Goal: Information Seeking & Learning: Check status

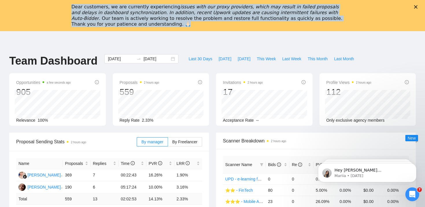
drag, startPoint x: 70, startPoint y: 5, endPoint x: 133, endPoint y: 26, distance: 65.6
click at [133, 26] on div "Dear customers, we are currently experiencing issues with our proxy providers, …" at bounding box center [212, 15] width 425 height 27
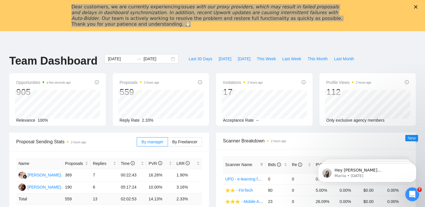
click at [183, 31] on header at bounding box center [212, 38] width 425 height 14
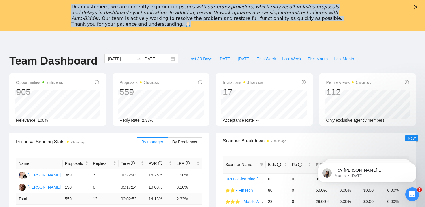
click at [414, 5] on icon "Close" at bounding box center [415, 6] width 3 height 3
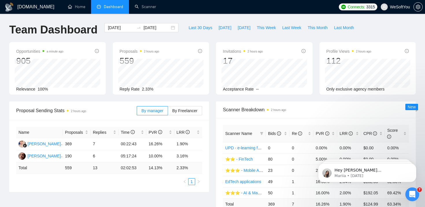
click at [138, 27] on div at bounding box center [138, 27] width 9 height 5
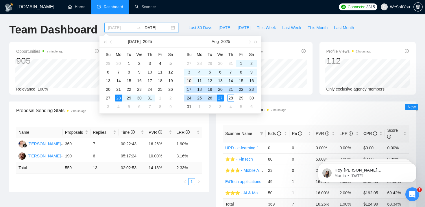
type input "[DATE]"
click at [189, 82] on div "10" at bounding box center [188, 80] width 7 height 7
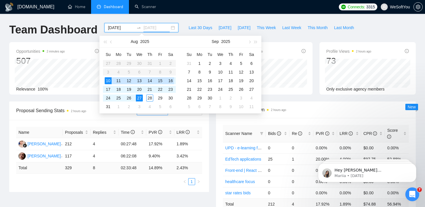
click at [170, 82] on div "16" at bounding box center [170, 80] width 7 height 7
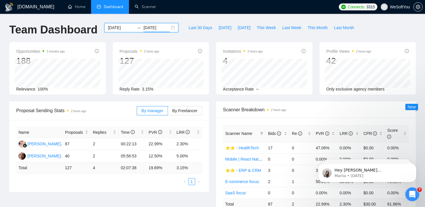
click at [145, 30] on input "[DATE]" at bounding box center [156, 28] width 26 height 6
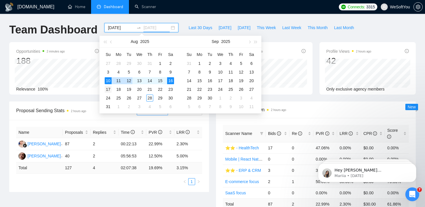
type input "[DATE]"
click at [108, 90] on div "17" at bounding box center [108, 89] width 7 height 7
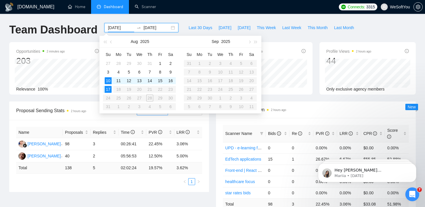
click at [170, 90] on table "Su Mo Tu We Th Fr Sa 27 28 29 30 31 1 2 3 4 5 6 7 8 9 10 11 12 13 14 15 16 17 1…" at bounding box center [139, 80] width 73 height 61
click at [107, 88] on div "17" at bounding box center [108, 89] width 7 height 7
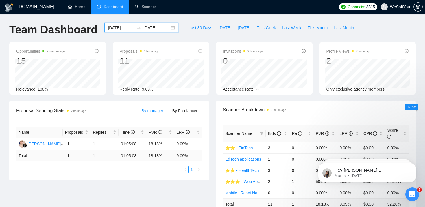
click at [136, 27] on icon "swap-right" at bounding box center [138, 27] width 5 height 5
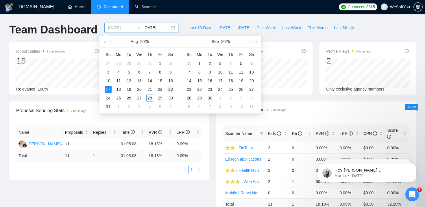
type input "[DATE]"
click at [168, 89] on div "23" at bounding box center [170, 89] width 7 height 7
type input "[DATE]"
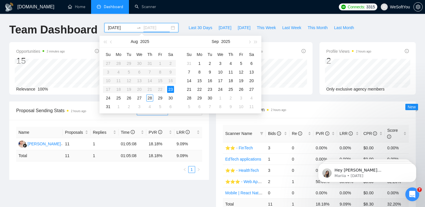
click at [171, 89] on div "23" at bounding box center [170, 89] width 7 height 7
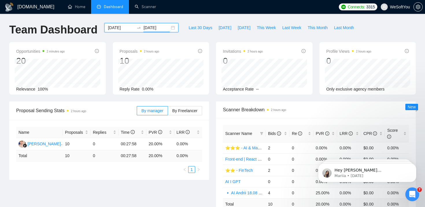
click at [122, 27] on input "[DATE]" at bounding box center [121, 28] width 26 height 6
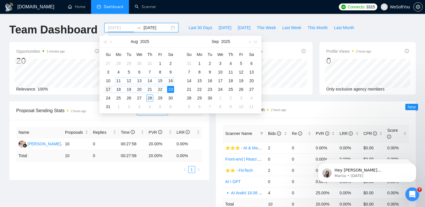
type input "[DATE]"
click at [110, 88] on div "17" at bounding box center [108, 89] width 7 height 7
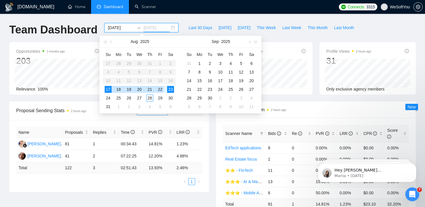
type input "[DATE]"
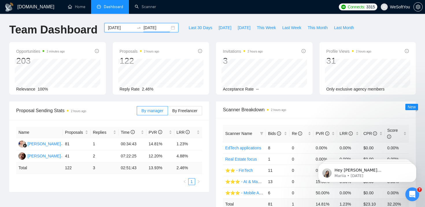
click at [137, 24] on div "[DATE] [DATE]" at bounding box center [141, 27] width 74 height 9
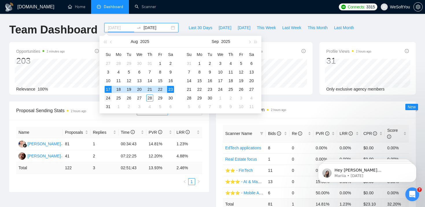
type input "[DATE]"
click at [105, 99] on div "24" at bounding box center [108, 98] width 7 height 7
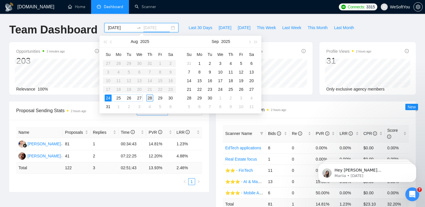
type input "[DATE]"
click at [150, 97] on div "28" at bounding box center [149, 98] width 7 height 7
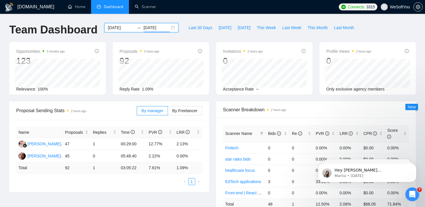
click at [126, 29] on input "[DATE]" at bounding box center [121, 28] width 26 height 6
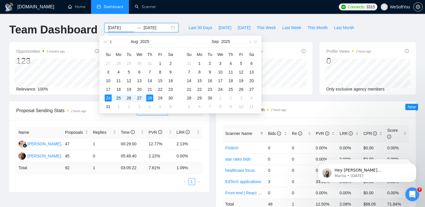
click at [114, 43] on button "button" at bounding box center [111, 42] width 6 height 12
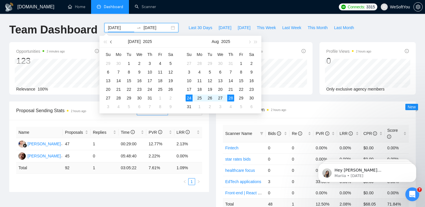
click at [114, 43] on button "button" at bounding box center [111, 42] width 6 height 12
type input "[DATE]"
click at [106, 80] on div "11" at bounding box center [108, 80] width 7 height 7
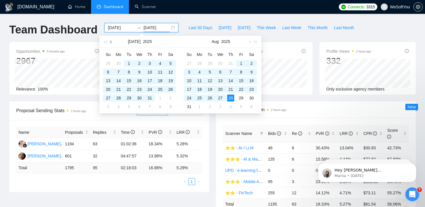
click at [111, 41] on span "button" at bounding box center [111, 41] width 3 height 3
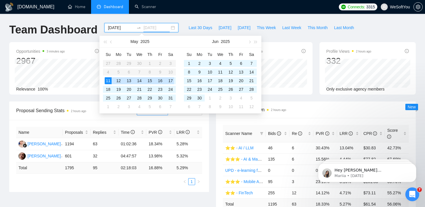
click at [171, 81] on div "17" at bounding box center [170, 80] width 7 height 7
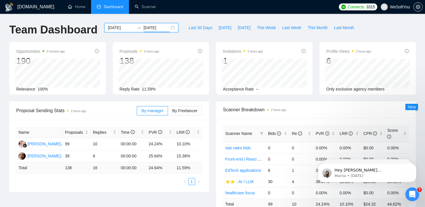
click at [156, 29] on input "[DATE]" at bounding box center [156, 28] width 26 height 6
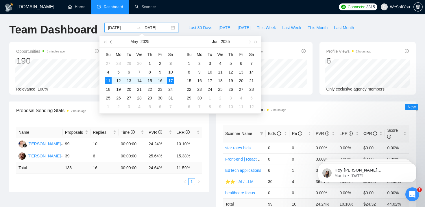
click at [112, 42] on button "button" at bounding box center [111, 42] width 6 height 12
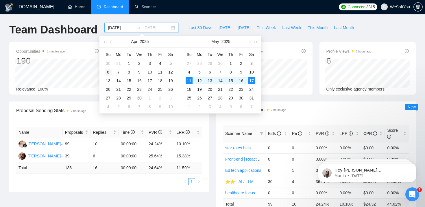
type input "[DATE]"
click at [110, 71] on div "6" at bounding box center [108, 72] width 7 height 7
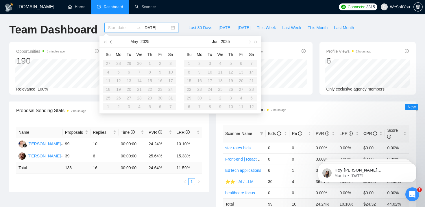
click at [112, 42] on span "button" at bounding box center [111, 41] width 3 height 3
type input "[DATE]"
click at [107, 72] on div "6" at bounding box center [108, 72] width 7 height 7
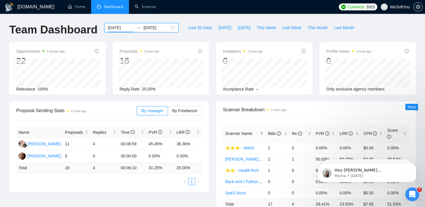
click at [134, 27] on div at bounding box center [138, 27] width 9 height 5
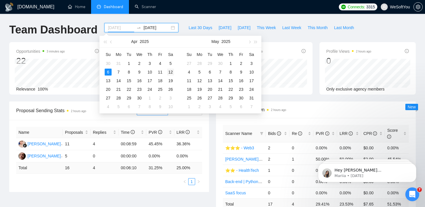
type input "[DATE]"
click at [168, 70] on div "12" at bounding box center [170, 72] width 7 height 7
type input "[DATE]"
click at [107, 81] on div "13" at bounding box center [108, 80] width 7 height 7
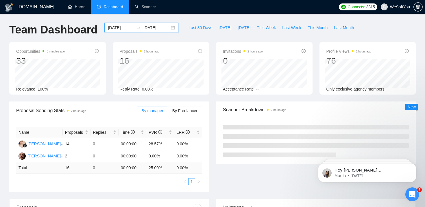
click at [118, 29] on input "[DATE]" at bounding box center [121, 28] width 26 height 6
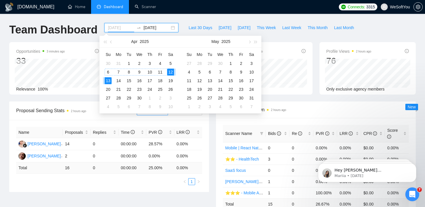
type input "[DATE]"
click at [107, 79] on div "13" at bounding box center [108, 80] width 7 height 7
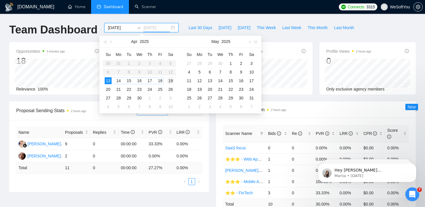
type input "[DATE]"
click at [170, 79] on div "19" at bounding box center [170, 80] width 7 height 7
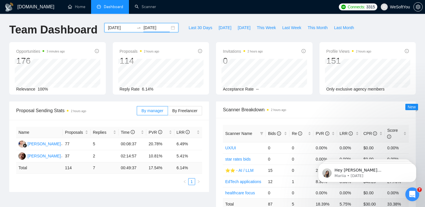
click at [121, 13] on li "Dashboard" at bounding box center [110, 7] width 38 height 14
click at [198, 27] on span "Last 30 Days" at bounding box center [200, 28] width 24 height 6
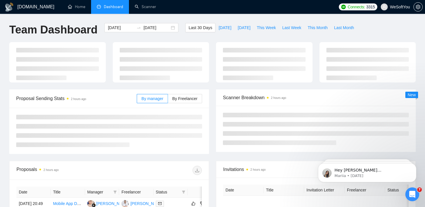
type input "[DATE]"
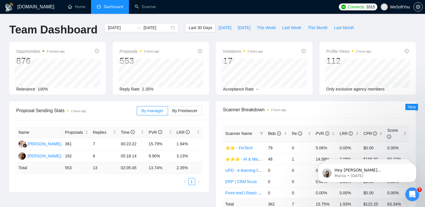
click at [76, 33] on h1 "Team Dashboard" at bounding box center [53, 30] width 88 height 14
click at [30, 27] on h1 "Team Dashboard" at bounding box center [53, 30] width 88 height 14
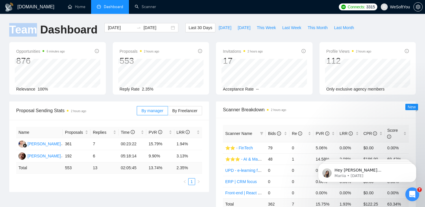
click at [60, 31] on h1 "Team Dashboard" at bounding box center [53, 30] width 88 height 14
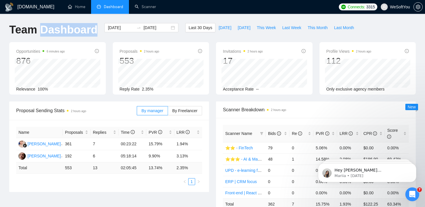
click at [33, 28] on h1 "Team Dashboard" at bounding box center [53, 30] width 88 height 14
click at [51, 27] on h1 "Team Dashboard" at bounding box center [53, 30] width 88 height 14
click at [29, 33] on h1 "Team Dashboard" at bounding box center [53, 30] width 88 height 14
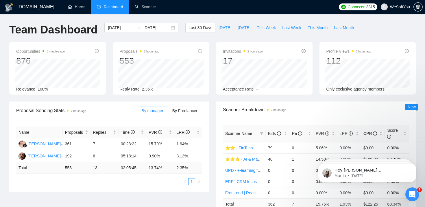
click at [29, 33] on h1 "Team Dashboard" at bounding box center [53, 30] width 88 height 14
click at [55, 31] on h1 "Team Dashboard" at bounding box center [53, 30] width 88 height 14
click at [76, 29] on h1 "Team Dashboard" at bounding box center [53, 30] width 88 height 14
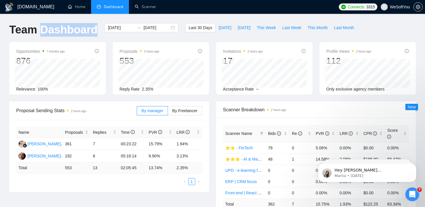
click at [61, 29] on h1 "Team Dashboard" at bounding box center [53, 30] width 88 height 14
click at [32, 32] on h1 "Team Dashboard" at bounding box center [53, 30] width 88 height 14
click at [55, 31] on h1 "Team Dashboard" at bounding box center [53, 30] width 88 height 14
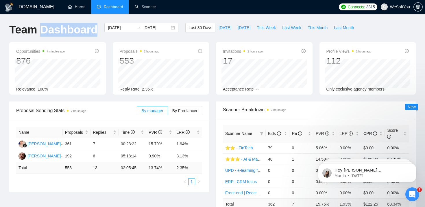
click at [20, 31] on h1 "Team Dashboard" at bounding box center [53, 30] width 88 height 14
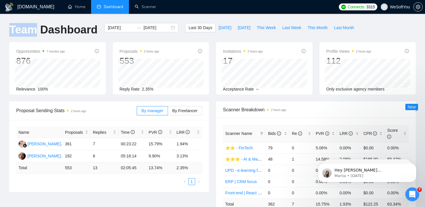
click at [20, 31] on h1 "Team Dashboard" at bounding box center [53, 30] width 88 height 14
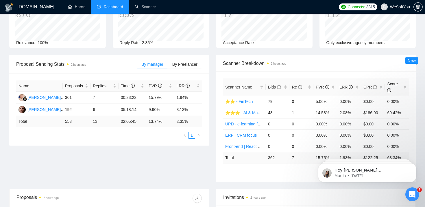
scroll to position [46, 0]
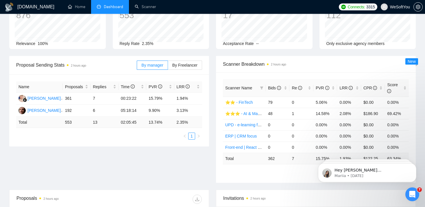
click at [114, 63] on span "Proposal Sending Stats 2 hours ago" at bounding box center [76, 65] width 120 height 7
click at [94, 75] on div "Name Proposals Replies Time PVR LRR [PERSON_NAME] 361 7 00:23:22 15.79% 1.94% […" at bounding box center [109, 111] width 200 height 72
click at [80, 64] on time "2 hours ago" at bounding box center [78, 65] width 15 height 3
click at [85, 65] on time "2 hours ago" at bounding box center [78, 65] width 15 height 3
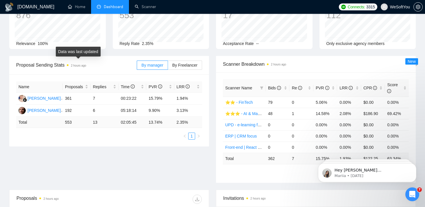
click at [85, 65] on time "2 hours ago" at bounding box center [78, 65] width 15 height 3
click at [75, 66] on time "2 hours ago" at bounding box center [78, 65] width 15 height 3
click at [73, 65] on time "2 hours ago" at bounding box center [78, 65] width 15 height 3
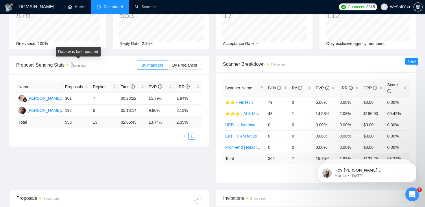
click at [83, 65] on time "2 hours ago" at bounding box center [78, 65] width 15 height 3
click at [77, 65] on time "2 hours ago" at bounding box center [78, 65] width 15 height 3
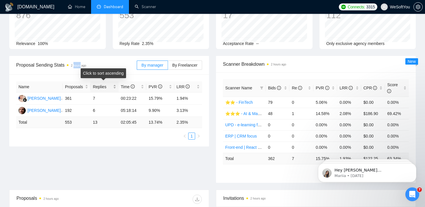
scroll to position [0, 0]
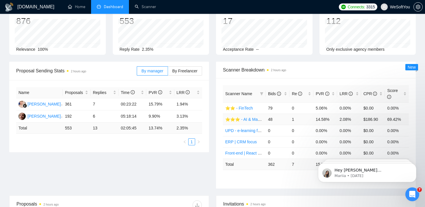
scroll to position [41, 0]
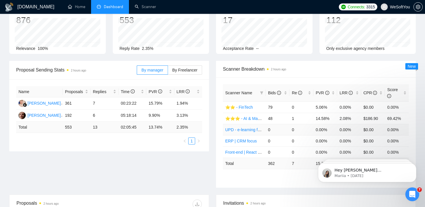
click at [243, 129] on link "UPD - e-learning focus" at bounding box center [245, 130] width 41 height 5
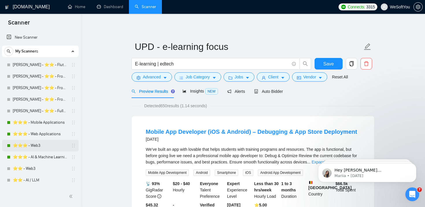
scroll to position [26, 0]
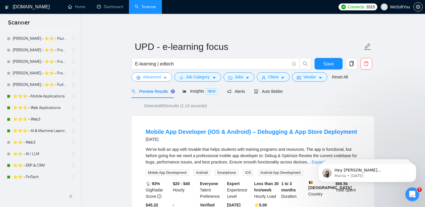
click at [156, 76] on span "Advanced" at bounding box center [152, 77] width 18 height 6
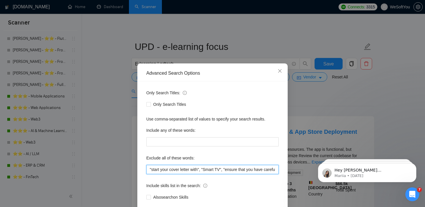
click at [176, 170] on input ""start your cover letter with", "Smart TV", "ensure that you have carefully rea…" at bounding box center [212, 169] width 132 height 9
drag, startPoint x: 207, startPoint y: 169, endPoint x: 275, endPoint y: 170, distance: 68.8
click at [275, 170] on input ""start your cover letter with", "Smart TV", "ensure that you have carefully rea…" at bounding box center [212, 169] width 132 height 9
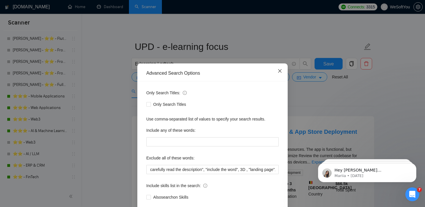
click at [281, 71] on icon "close" at bounding box center [279, 71] width 5 height 5
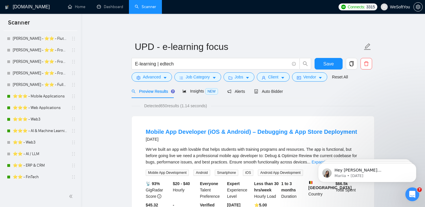
scroll to position [0, 0]
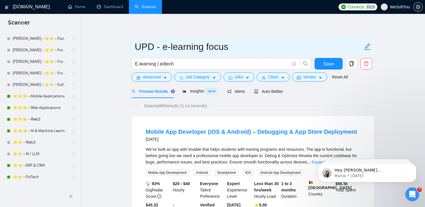
drag, startPoint x: 134, startPoint y: 47, endPoint x: 229, endPoint y: 47, distance: 94.8
click at [229, 47] on span "UPD - e-learning focus" at bounding box center [252, 47] width 243 height 18
drag, startPoint x: 233, startPoint y: 47, endPoint x: 134, endPoint y: 46, distance: 98.8
click at [134, 46] on span "UPD - e-learning focus" at bounding box center [252, 47] width 243 height 18
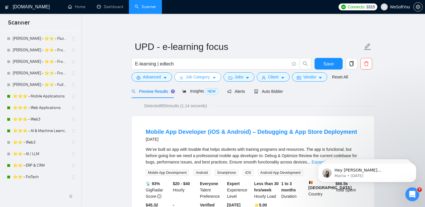
click at [203, 74] on button "Job Category" at bounding box center [197, 77] width 47 height 9
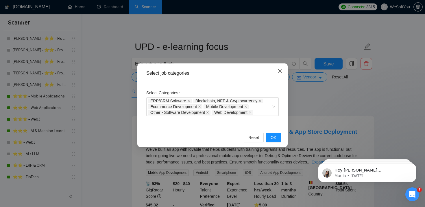
click at [280, 72] on icon "close" at bounding box center [279, 70] width 3 height 3
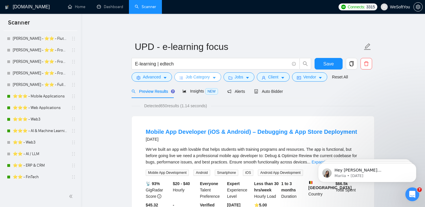
click at [211, 77] on button "Job Category" at bounding box center [197, 77] width 47 height 9
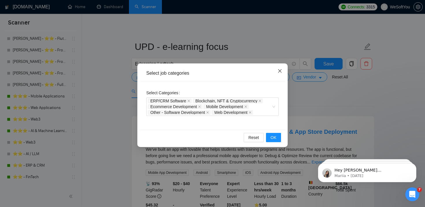
click at [280, 72] on icon "close" at bounding box center [279, 70] width 3 height 3
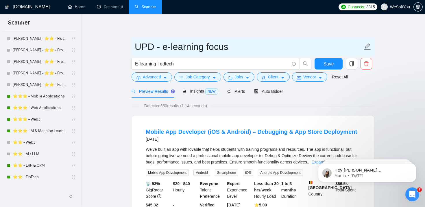
drag, startPoint x: 136, startPoint y: 47, endPoint x: 219, endPoint y: 47, distance: 82.9
click at [219, 47] on input "UPD - e-learning focus" at bounding box center [249, 47] width 228 height 14
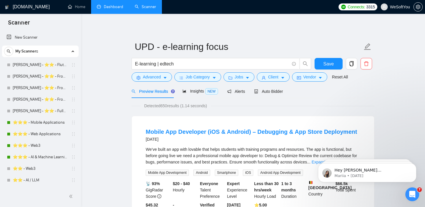
click at [115, 6] on link "Dashboard" at bounding box center [110, 6] width 26 height 5
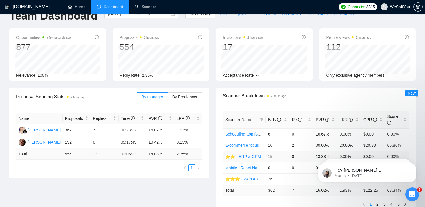
scroll to position [16, 0]
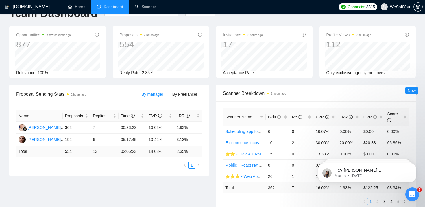
click at [239, 120] on th "Scanner Name" at bounding box center [244, 118] width 43 height 18
click at [274, 94] on time "2 hours ago" at bounding box center [278, 93] width 15 height 3
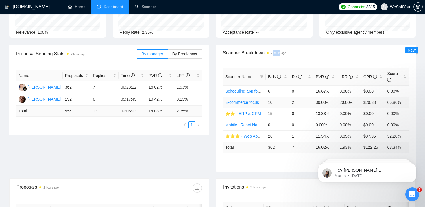
scroll to position [36, 0]
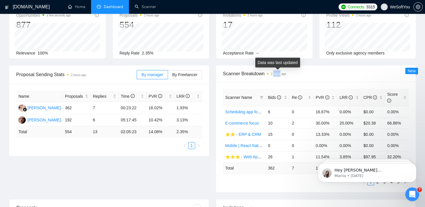
click at [285, 75] on time "2 hours ago" at bounding box center [278, 74] width 15 height 3
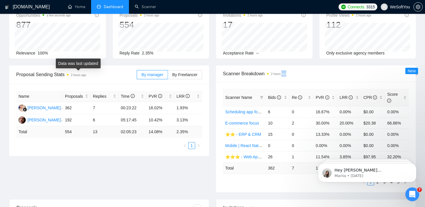
click at [79, 74] on time "2 hours ago" at bounding box center [78, 75] width 15 height 3
click at [86, 77] on time "2 hours ago" at bounding box center [78, 75] width 15 height 3
click at [211, 60] on div "Opportunities 2 minutes ago 877 Relevance 100% Proposals 2 hours ago 554 [DATE]…" at bounding box center [212, 36] width 413 height 60
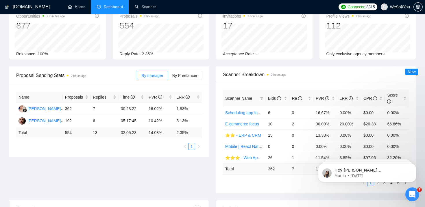
scroll to position [0, 0]
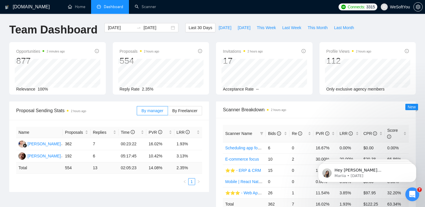
click at [212, 101] on div "Opportunities 2 minutes ago 877 Relevance 100% Proposals 2 hours ago 554 [DATE]…" at bounding box center [212, 72] width 413 height 60
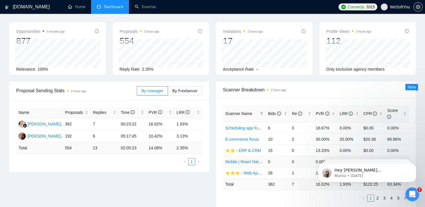
scroll to position [23, 0]
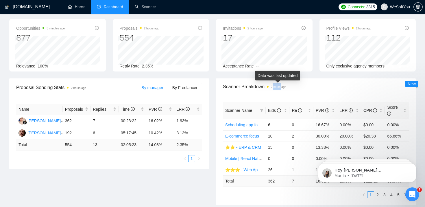
drag, startPoint x: 274, startPoint y: 87, endPoint x: 284, endPoint y: 88, distance: 9.9
click at [284, 88] on time "2 hours ago" at bounding box center [278, 87] width 15 height 3
click at [286, 86] on time "2 hours ago" at bounding box center [278, 87] width 15 height 3
click at [277, 88] on time "2 hours ago" at bounding box center [278, 87] width 15 height 3
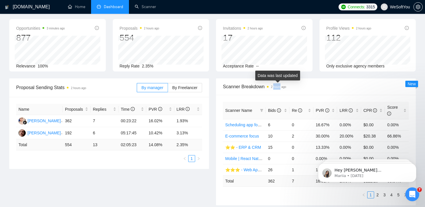
click at [277, 88] on time "2 hours ago" at bounding box center [278, 87] width 15 height 3
click at [175, 16] on div "[DATE] [DATE]" at bounding box center [141, 9] width 81 height 19
drag, startPoint x: 271, startPoint y: 88, endPoint x: 293, endPoint y: 88, distance: 22.0
click at [293, 88] on span "Scanner Breakdown 2 hours ago" at bounding box center [316, 86] width 186 height 7
drag, startPoint x: 293, startPoint y: 88, endPoint x: 288, endPoint y: 88, distance: 4.7
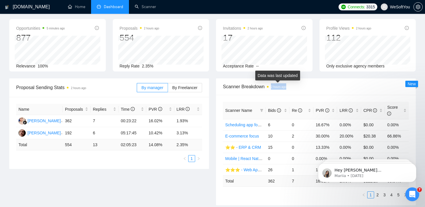
click at [288, 88] on span "Scanner Breakdown 2 hours ago" at bounding box center [316, 86] width 186 height 7
click at [286, 88] on time "2 hours ago" at bounding box center [278, 87] width 15 height 3
click at [286, 87] on time "2 hours ago" at bounding box center [278, 87] width 15 height 3
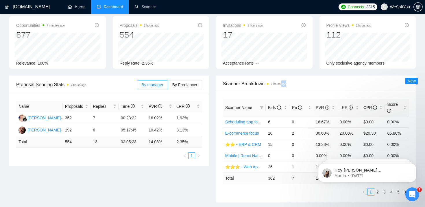
scroll to position [32, 0]
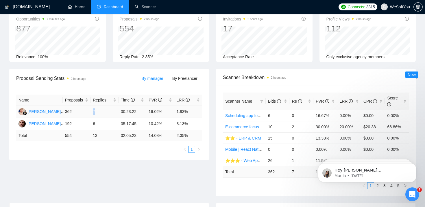
drag, startPoint x: 93, startPoint y: 110, endPoint x: 99, endPoint y: 110, distance: 5.8
click at [99, 110] on td "7" at bounding box center [104, 112] width 28 height 12
drag, startPoint x: 92, startPoint y: 122, endPoint x: 95, endPoint y: 122, distance: 3.5
click at [95, 122] on td "6" at bounding box center [104, 124] width 28 height 12
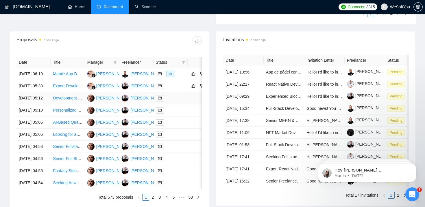
scroll to position [0, 0]
